Goal: Entertainment & Leisure: Consume media (video, audio)

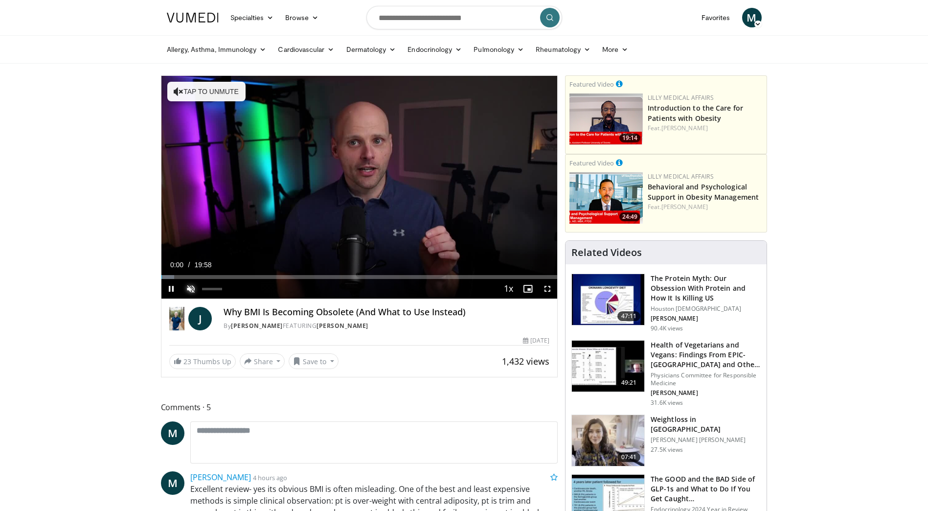
click at [188, 285] on span "Video Player" at bounding box center [191, 289] width 20 height 20
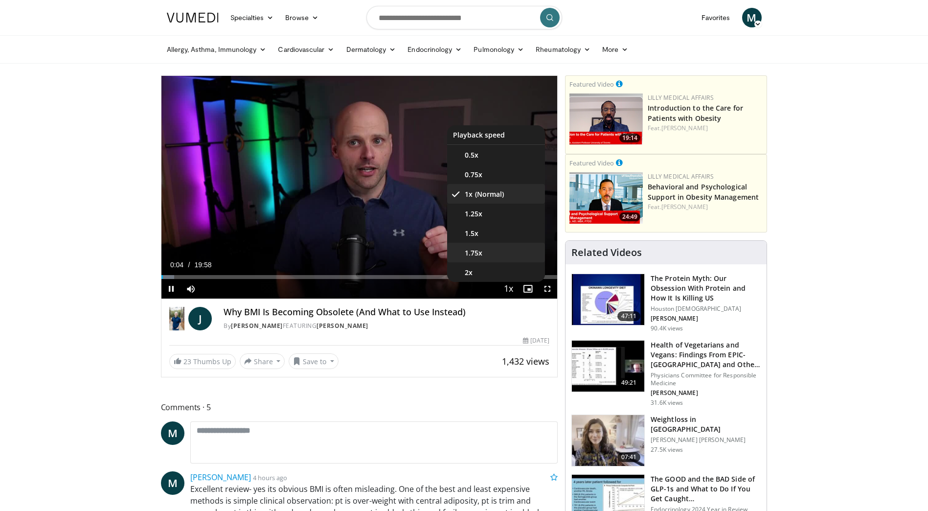
click at [486, 252] on li "1.75x" at bounding box center [496, 253] width 98 height 20
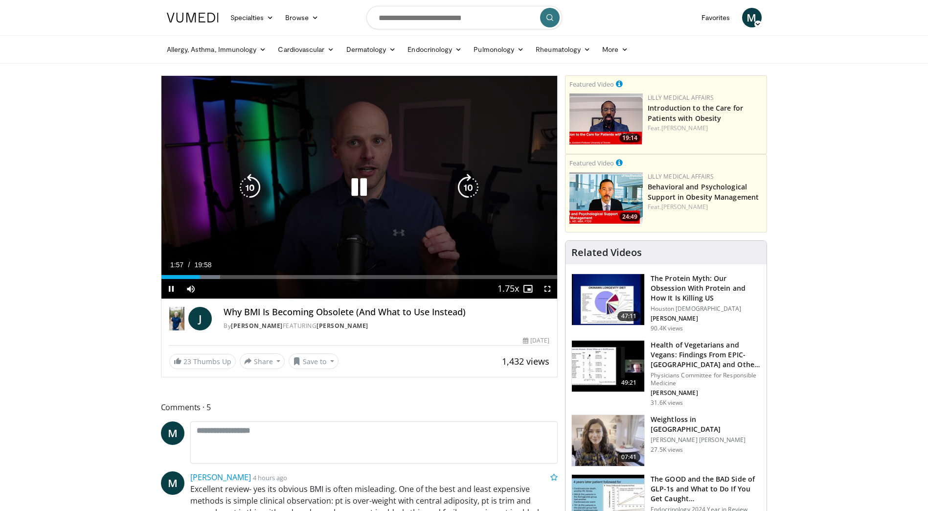
click at [356, 186] on icon "Video Player" at bounding box center [358, 187] width 27 height 27
